Goal: Task Accomplishment & Management: Manage account settings

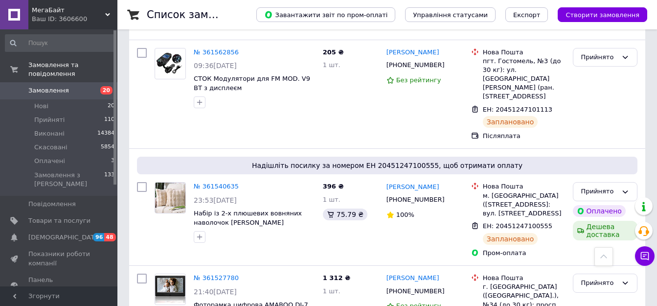
scroll to position [831, 0]
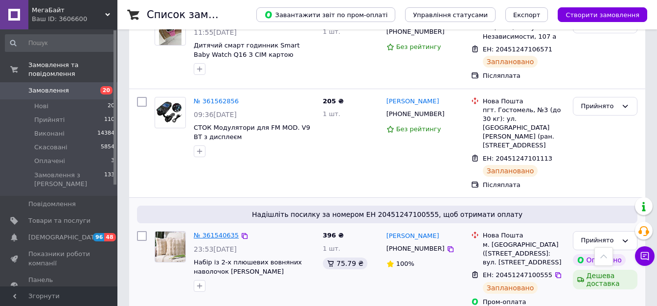
click at [215, 231] on link "№ 361540635" at bounding box center [216, 234] width 45 height 7
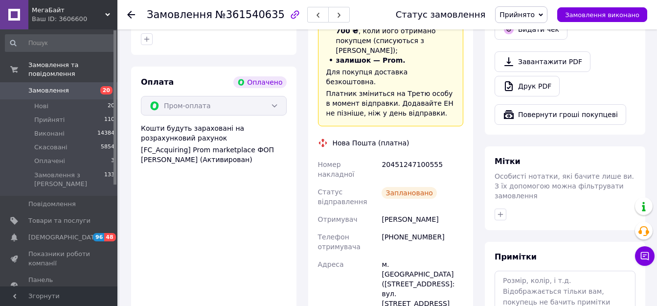
scroll to position [489, 0]
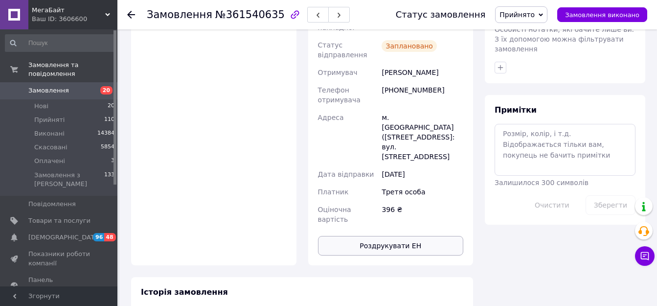
click at [393, 236] on button "Роздрукувати ЕН" at bounding box center [391, 246] width 146 height 20
click at [76, 86] on span "Замовлення" at bounding box center [59, 90] width 62 height 9
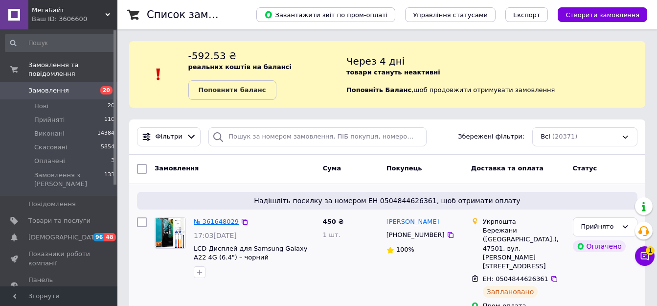
click at [220, 218] on link "№ 361648029" at bounding box center [216, 221] width 45 height 7
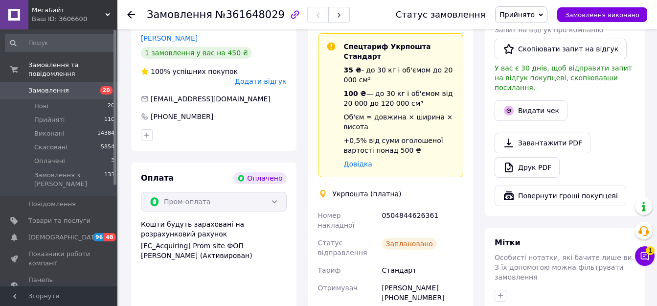
scroll to position [391, 0]
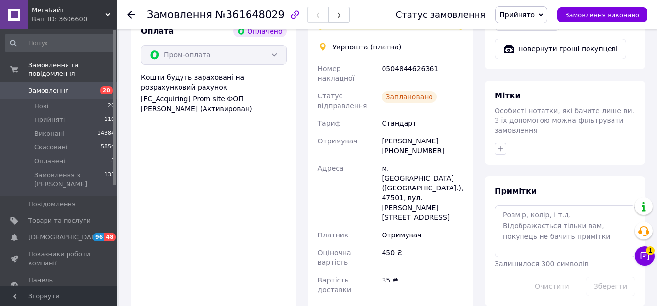
click at [85, 86] on span "Замовлення" at bounding box center [59, 90] width 62 height 9
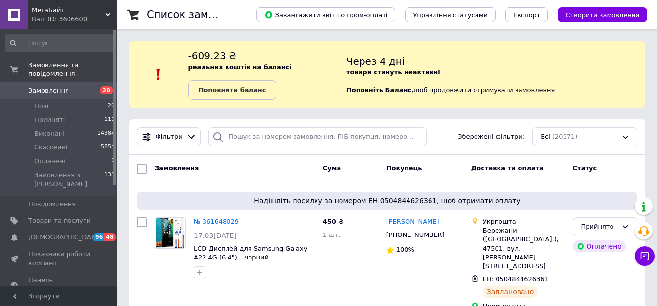
click at [62, 86] on span "Замовлення" at bounding box center [48, 90] width 41 height 9
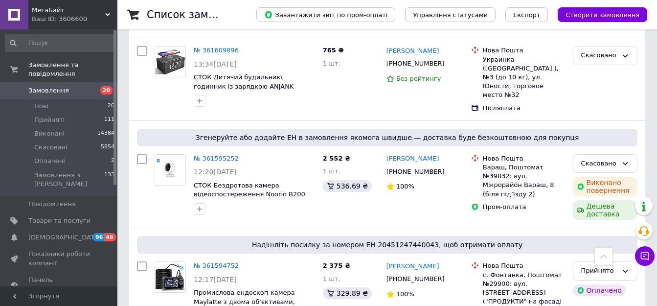
scroll to position [538, 0]
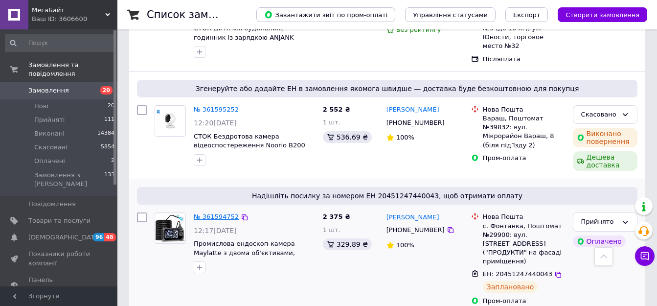
click at [210, 213] on link "№ 361594752" at bounding box center [216, 216] width 45 height 7
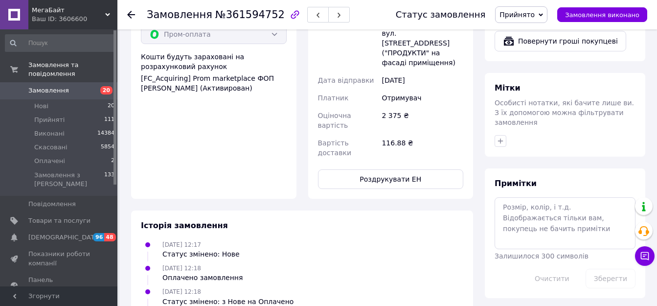
scroll to position [336, 0]
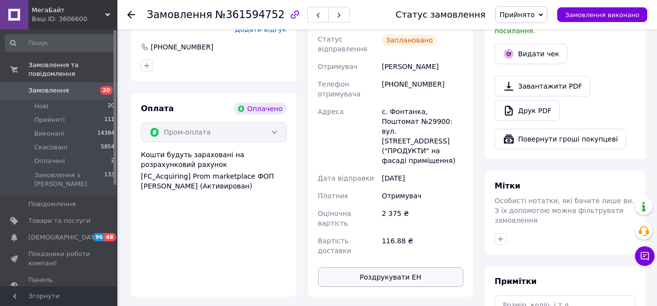
click at [389, 267] on button "Роздрукувати ЕН" at bounding box center [391, 277] width 146 height 20
